Goal: Transaction & Acquisition: Purchase product/service

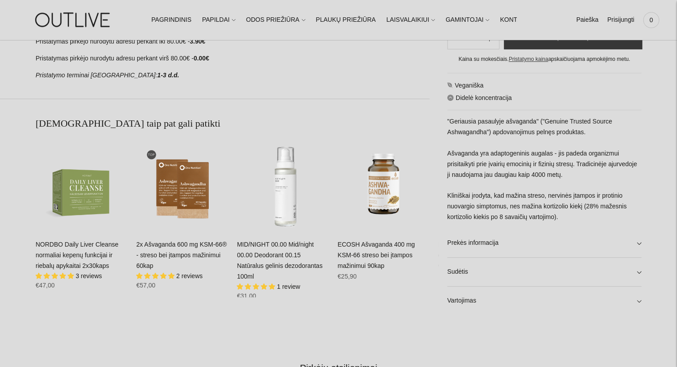
scroll to position [489, 0]
click at [461, 306] on link "Vartojimas" at bounding box center [544, 300] width 194 height 28
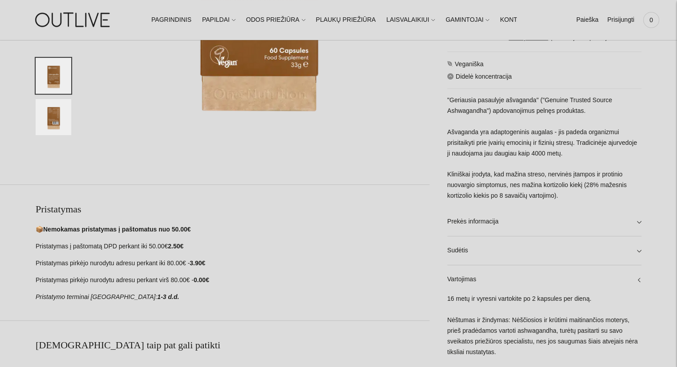
scroll to position [356, 0]
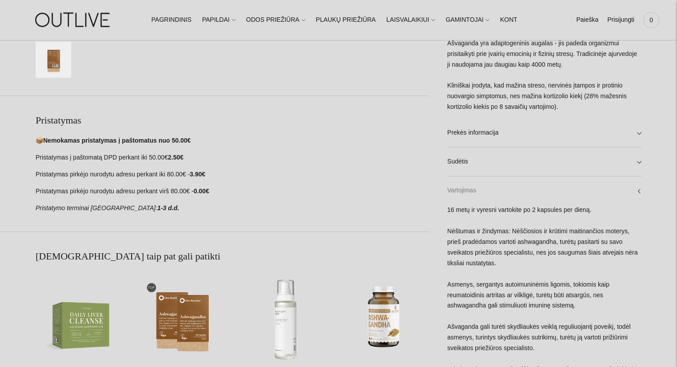
click at [484, 177] on link "Vartojimas" at bounding box center [544, 191] width 194 height 28
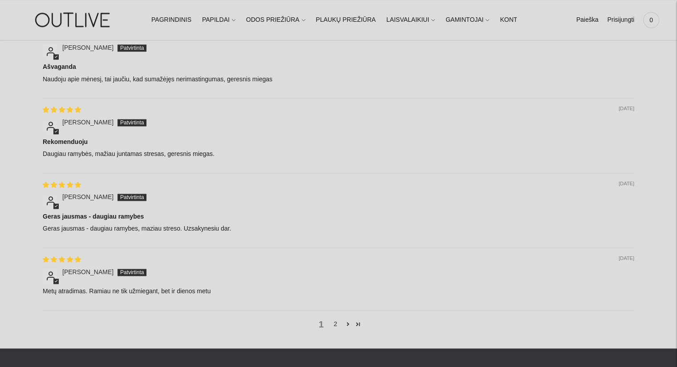
scroll to position [1112, 0]
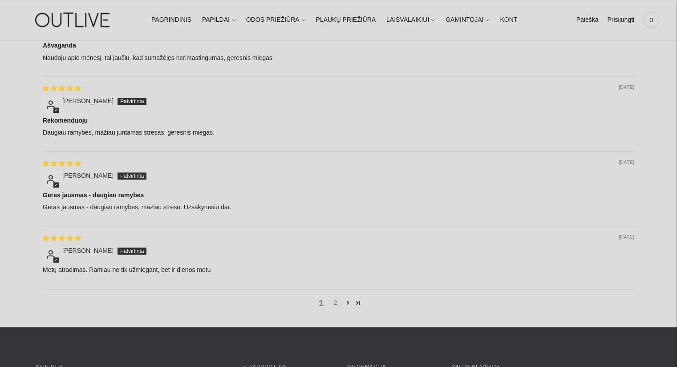
click at [334, 303] on link "2" at bounding box center [335, 303] width 14 height 10
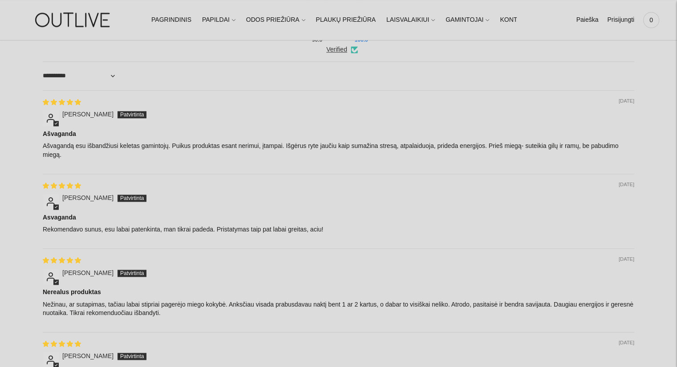
scroll to position [548, 0]
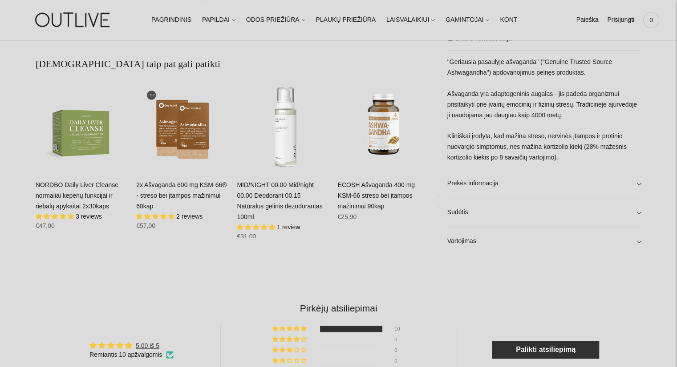
click at [171, 188] on link "2x Ašvaganda 600 mg KSM-66® - streso bei įtampos mažinimui 60kap" at bounding box center [181, 195] width 90 height 28
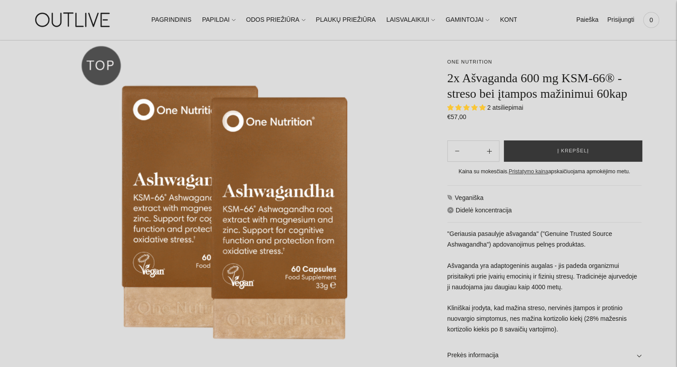
scroll to position [44, 0]
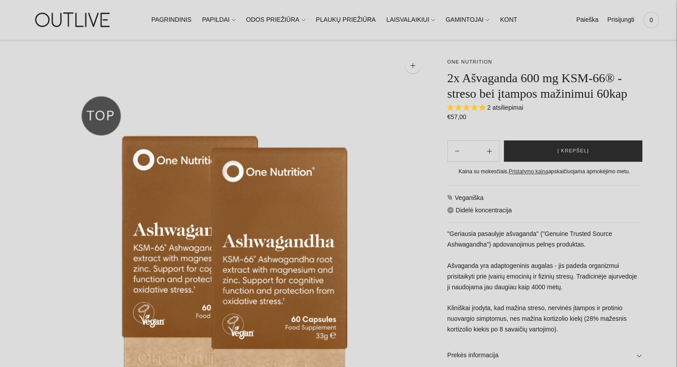
click at [575, 149] on span "Į krepšelį" at bounding box center [573, 151] width 32 height 9
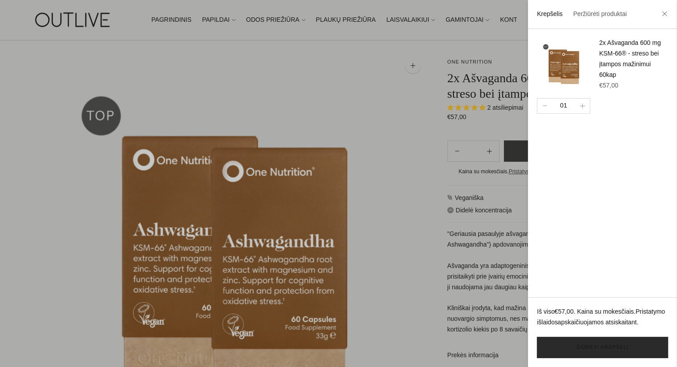
click at [603, 344] on link "Žiūrėti krepšelį" at bounding box center [601, 347] width 131 height 21
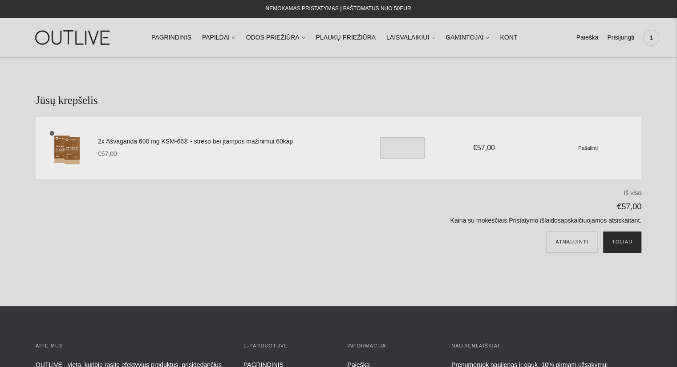
click at [630, 246] on button "Toliau" at bounding box center [622, 242] width 38 height 21
click at [206, 141] on link "2x Ašvaganda 600 mg KSM-66® - streso bei įtampos mažinimui 60kap" at bounding box center [227, 142] width 258 height 11
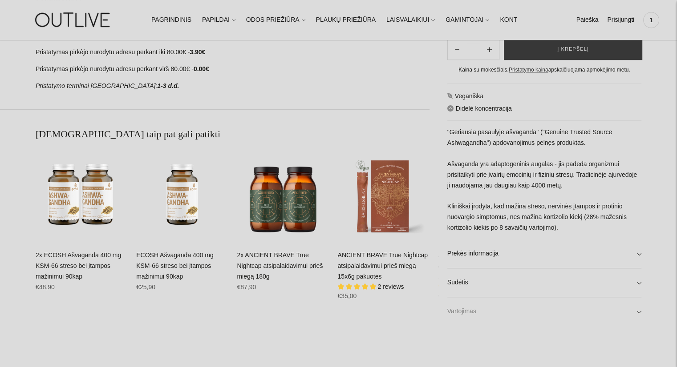
scroll to position [534, 0]
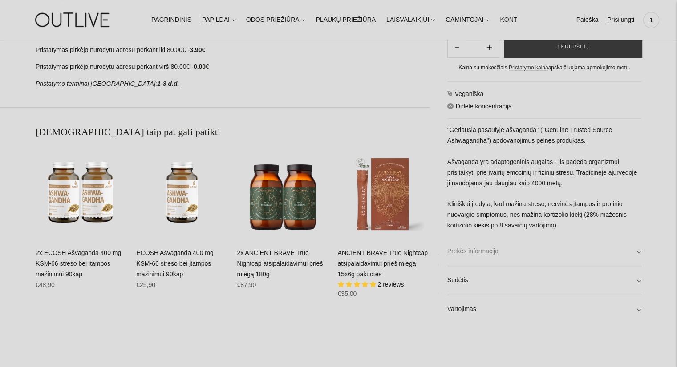
click at [478, 250] on link "Prekės informacija" at bounding box center [544, 252] width 194 height 28
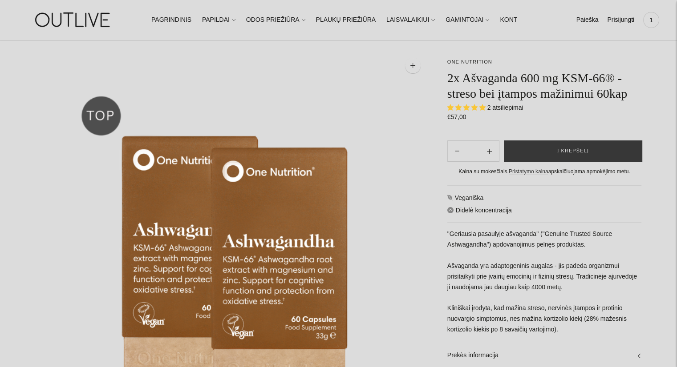
scroll to position [89, 0]
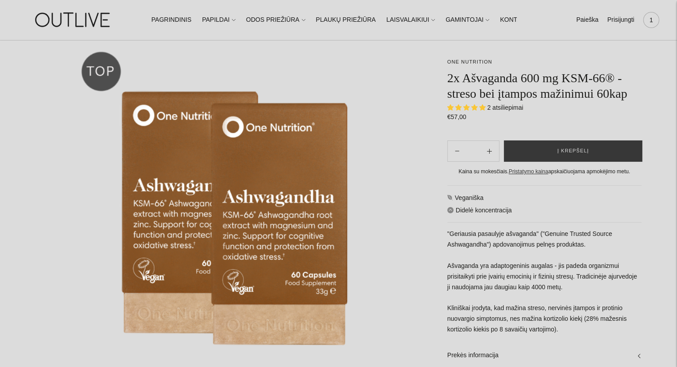
click at [649, 18] on span "1" at bounding box center [651, 20] width 12 height 12
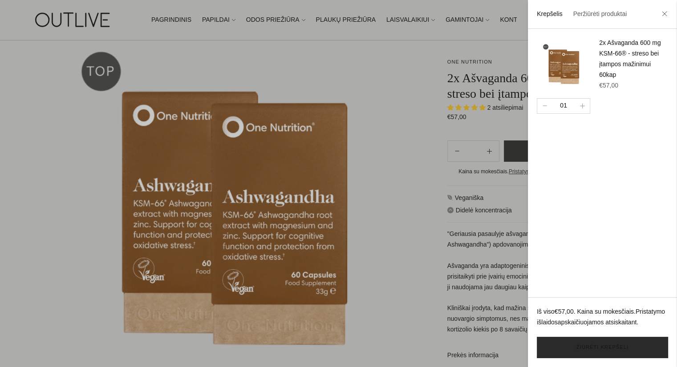
click at [601, 343] on link "Žiūrėti krepšelį" at bounding box center [601, 347] width 131 height 21
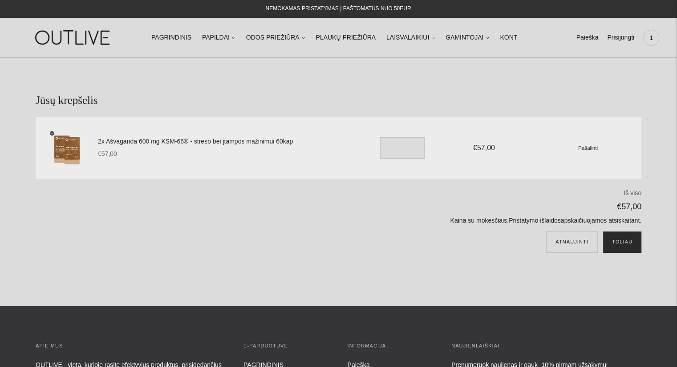
click at [621, 238] on button "Toliau" at bounding box center [622, 242] width 38 height 21
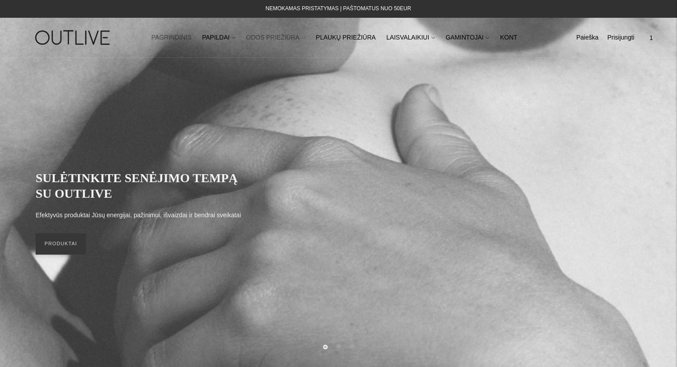
click at [275, 39] on link "ODOS PRIEŽIŪRA" at bounding box center [275, 38] width 59 height 20
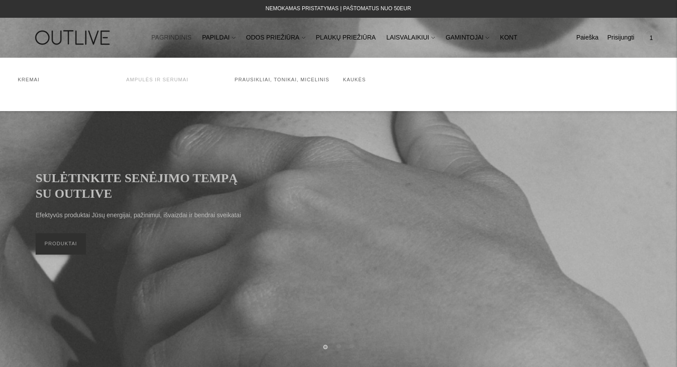
click at [166, 79] on link "Ampulės ir serumai" at bounding box center [157, 79] width 62 height 5
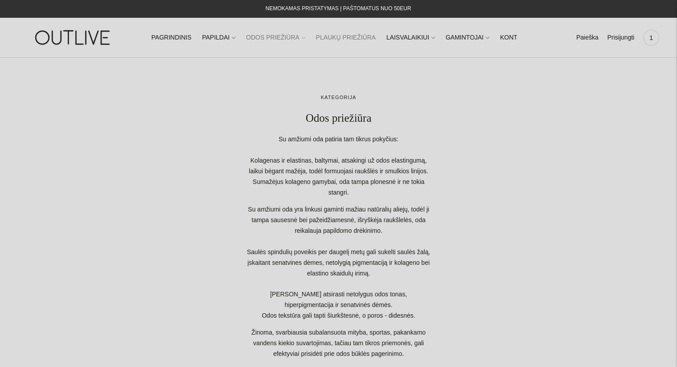
click at [346, 36] on link "PLAUKŲ PRIEŽIŪRA" at bounding box center [345, 38] width 60 height 20
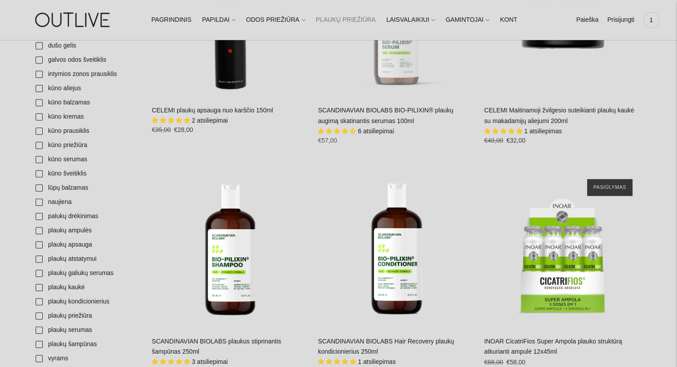
scroll to position [489, 0]
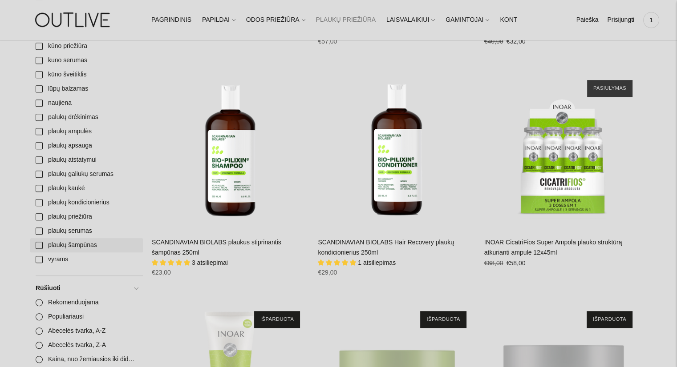
click at [41, 245] on link "plaukų šampūnas" at bounding box center [86, 245] width 113 height 14
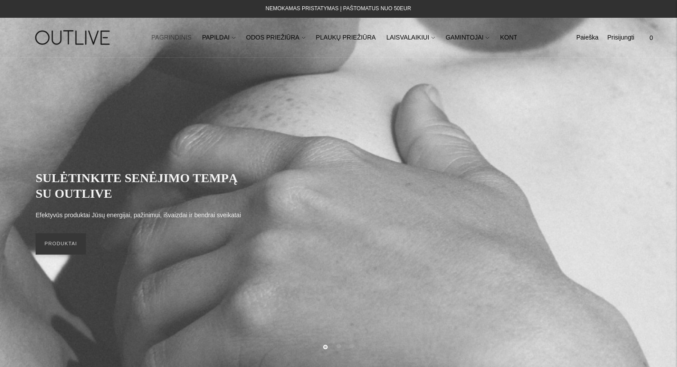
click at [55, 33] on img at bounding box center [73, 37] width 111 height 31
